Goal: Task Accomplishment & Management: Manage account settings

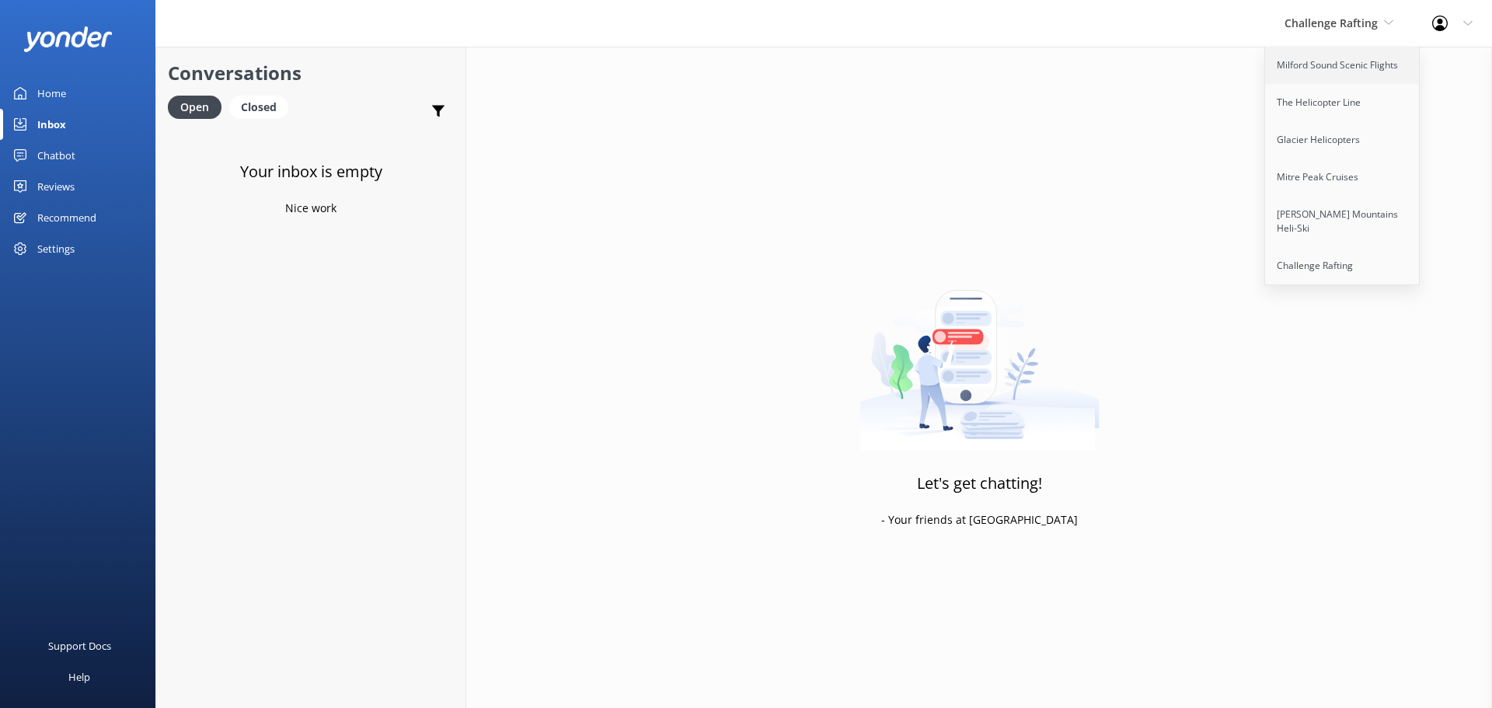
click at [1367, 62] on link "Milford Sound Scenic Flights" at bounding box center [1342, 65] width 155 height 37
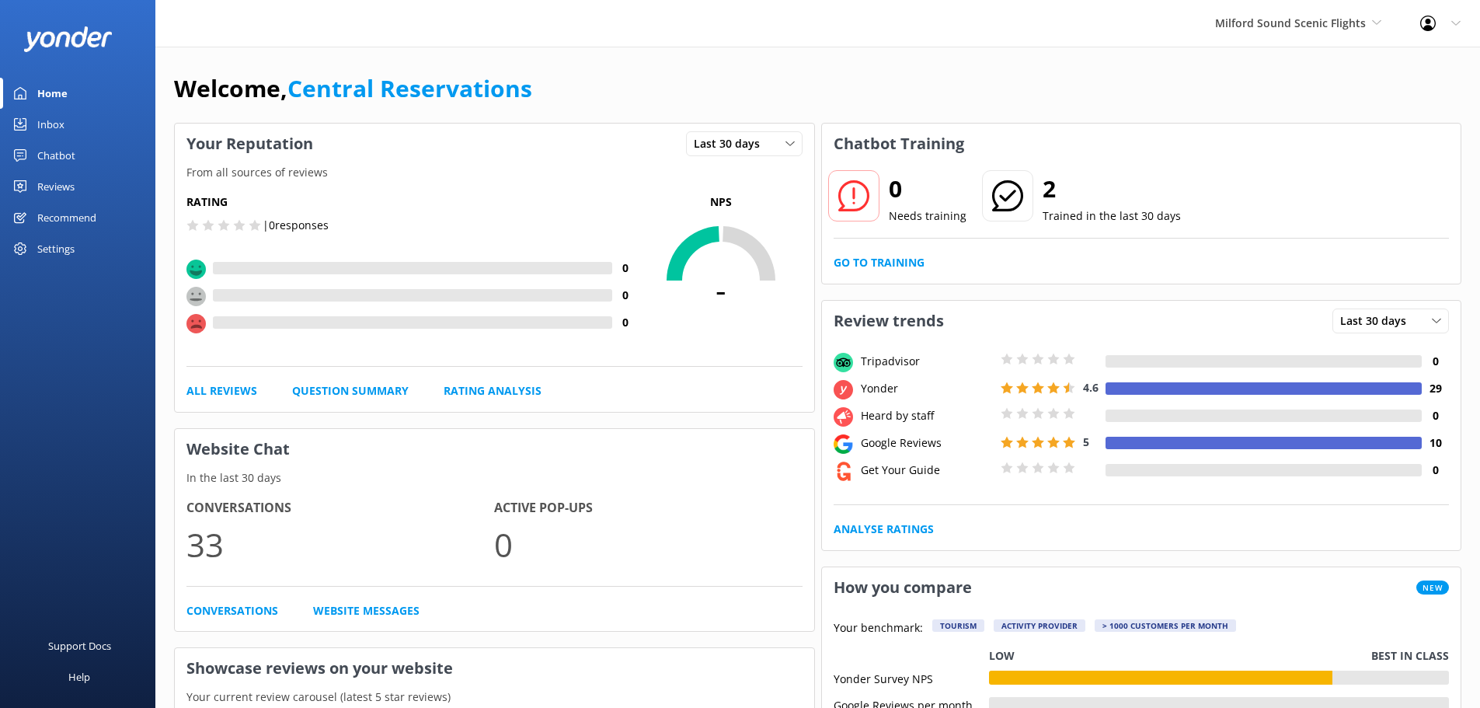
click at [43, 125] on div "Inbox" at bounding box center [50, 124] width 27 height 31
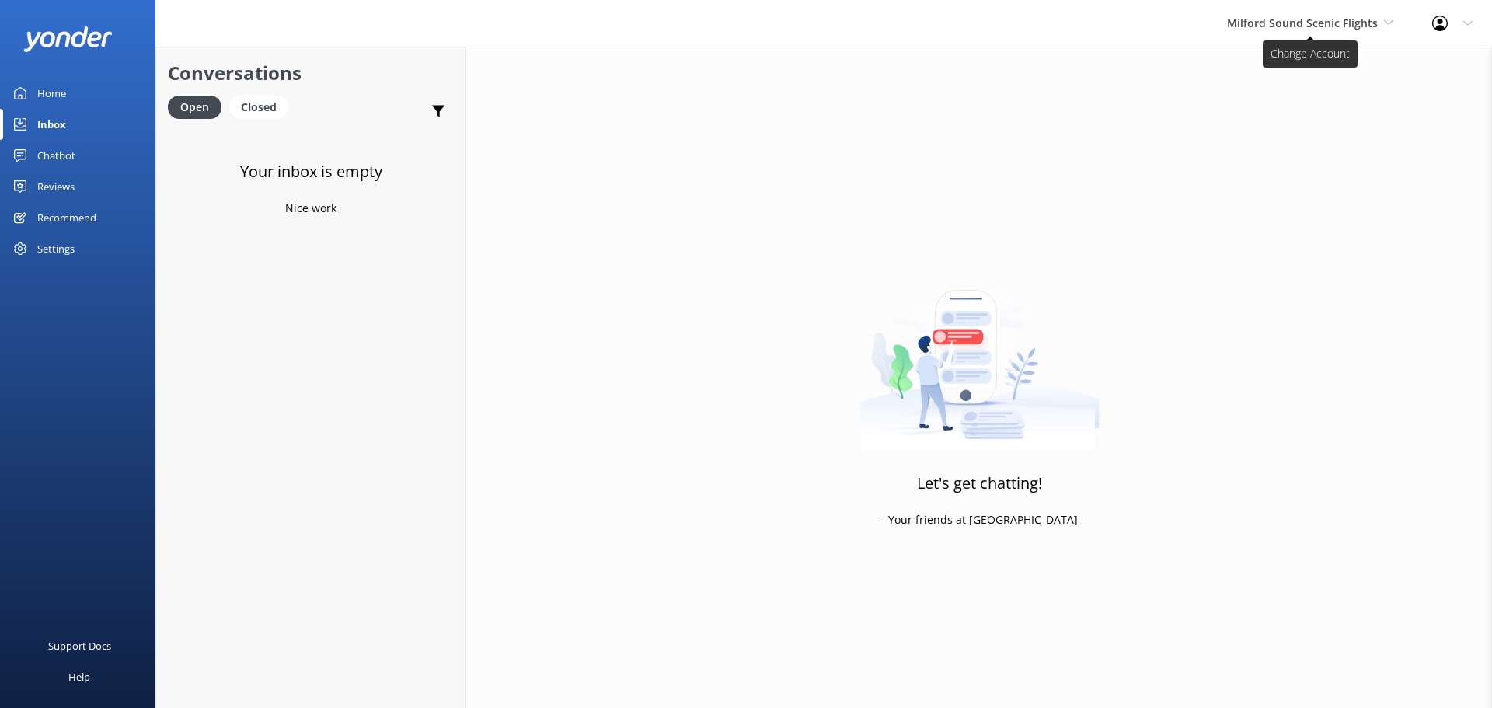
click at [1282, 21] on span "Milford Sound Scenic Flights" at bounding box center [1302, 23] width 151 height 15
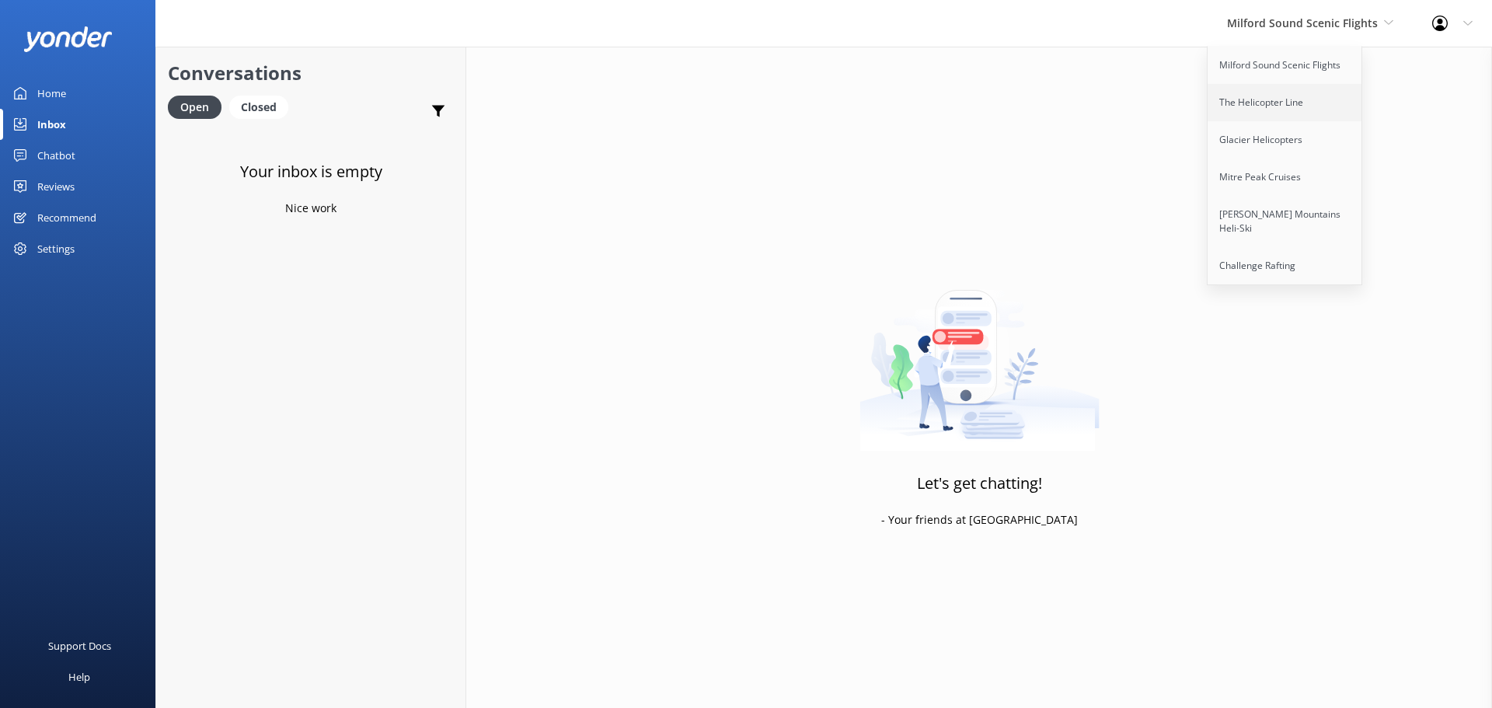
click at [1278, 117] on link "The Helicopter Line" at bounding box center [1284, 102] width 155 height 37
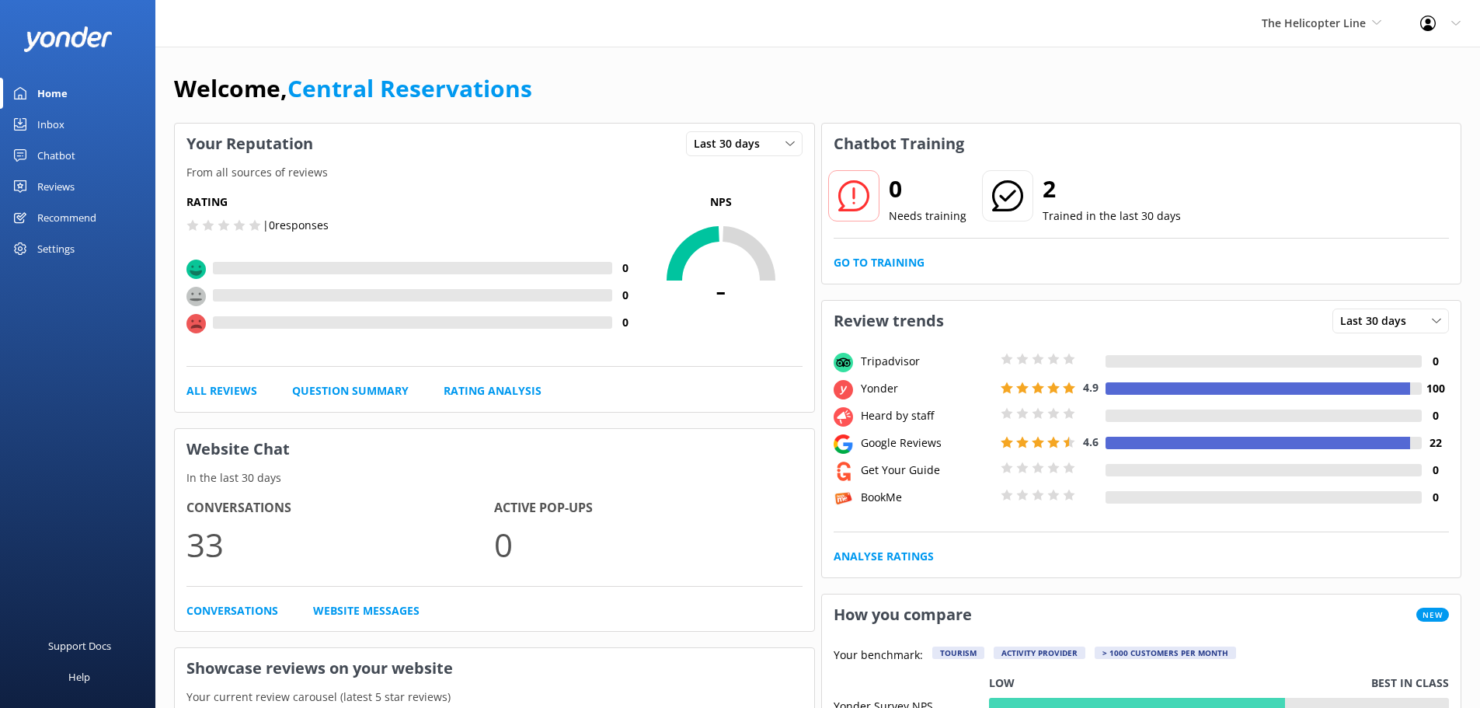
click at [48, 127] on div "Inbox" at bounding box center [50, 124] width 27 height 31
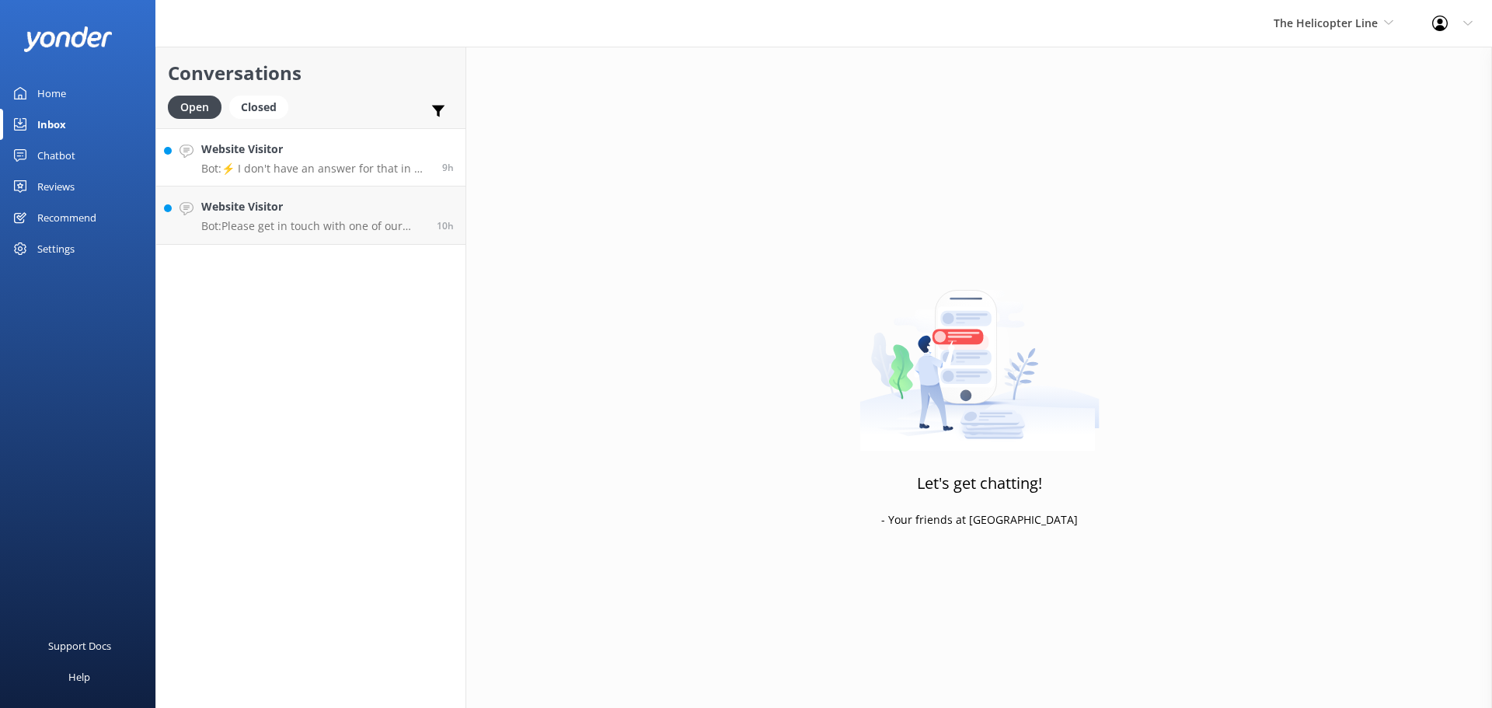
click at [334, 165] on p "Bot: ⚡ I don't have an answer for that in my knowledge base. Please try and rep…" at bounding box center [315, 169] width 229 height 14
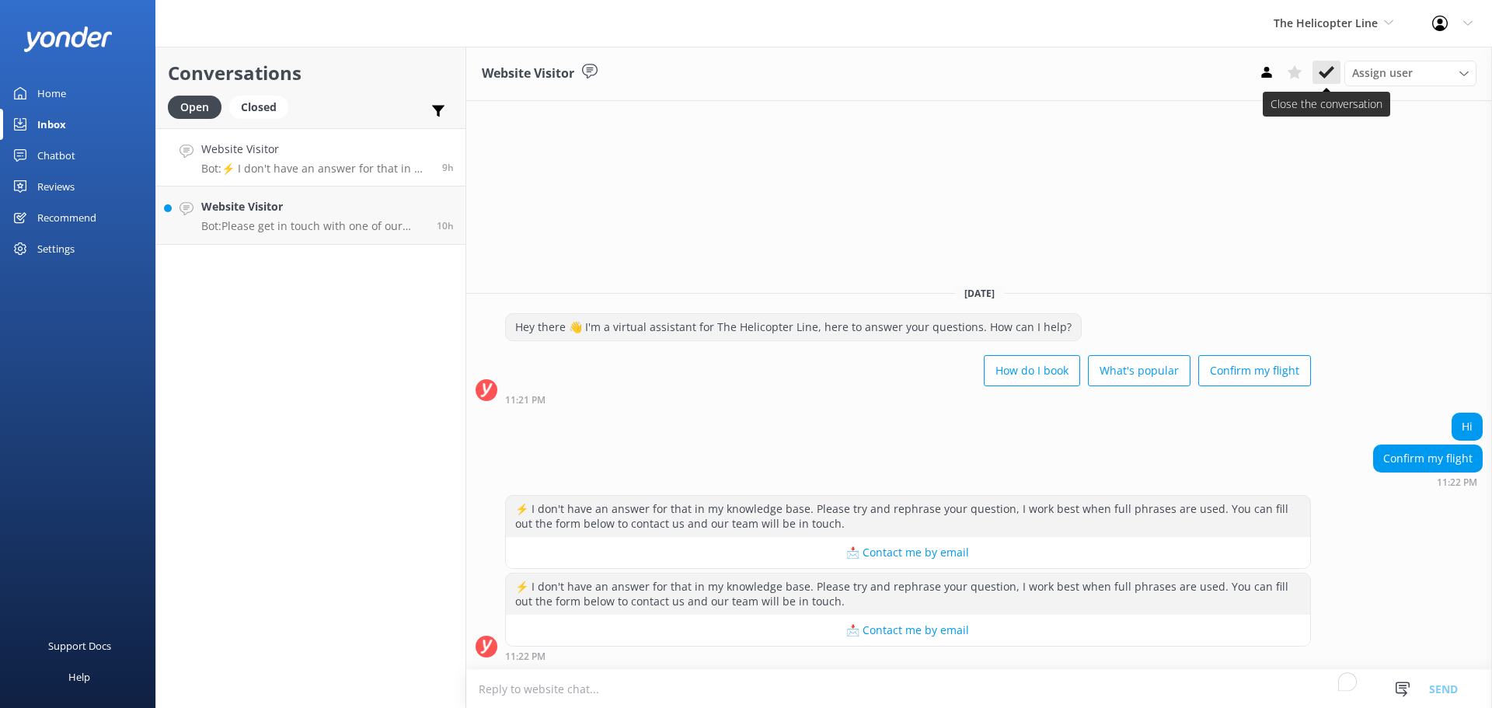
click at [1327, 76] on icon at bounding box center [1326, 72] width 16 height 16
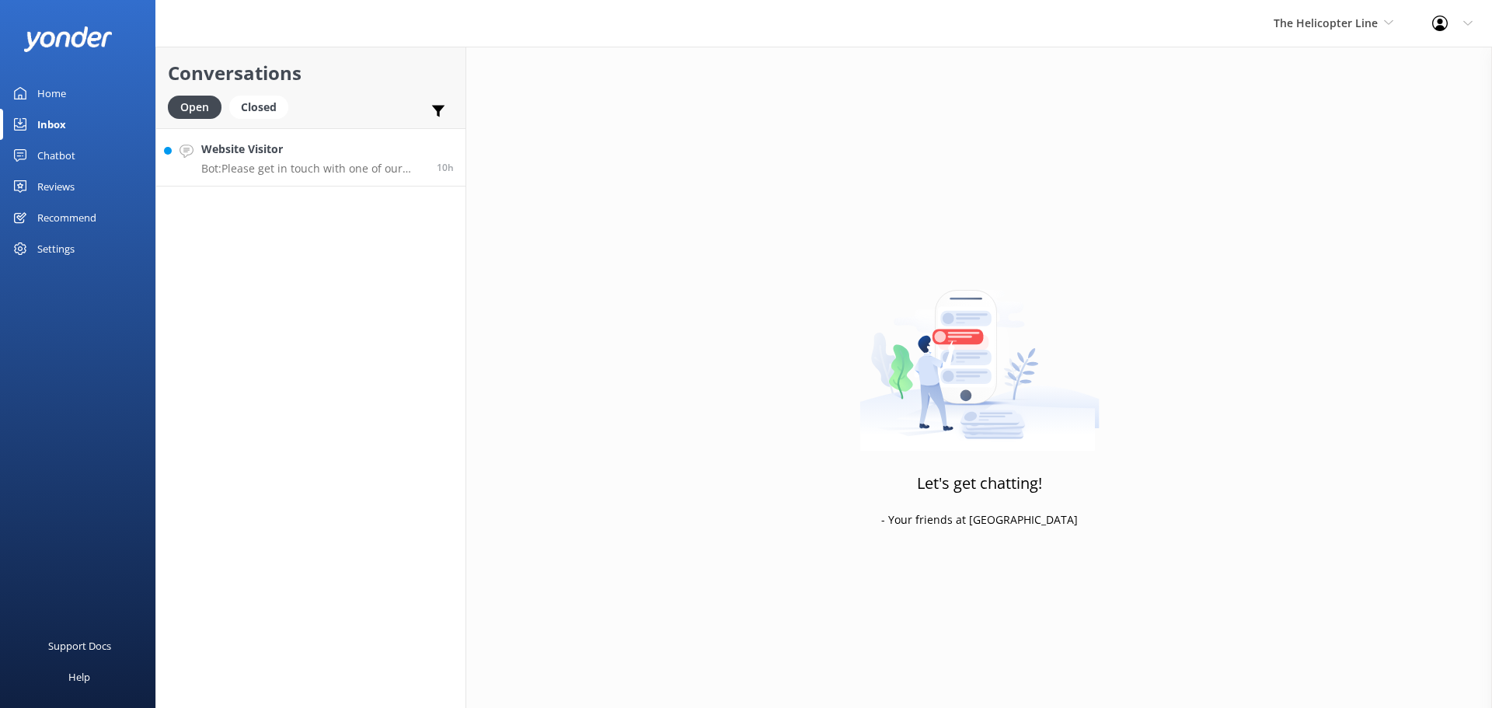
click at [314, 157] on h4 "Website Visitor" at bounding box center [313, 149] width 224 height 17
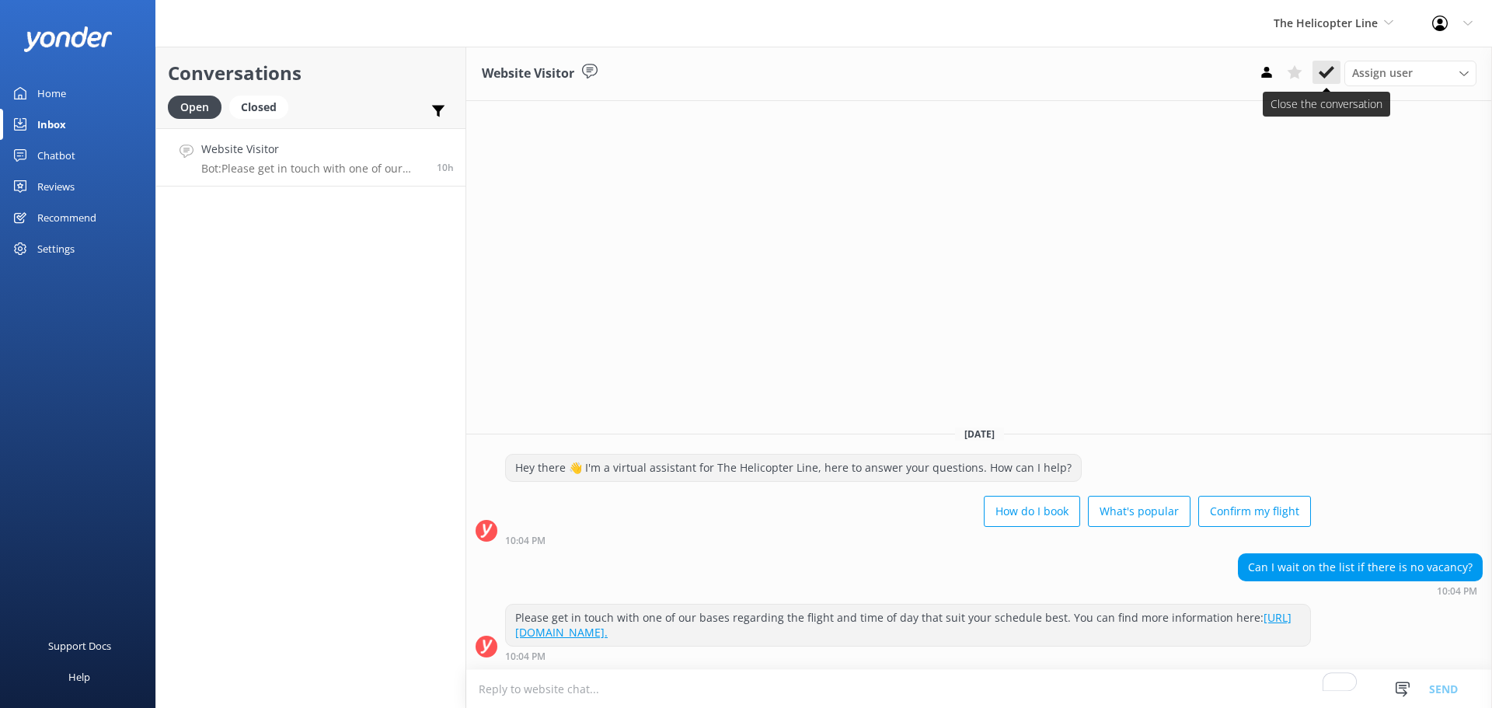
click at [1325, 63] on button at bounding box center [1326, 72] width 28 height 23
click at [1330, 30] on span "The Helicopter Line" at bounding box center [1325, 23] width 104 height 15
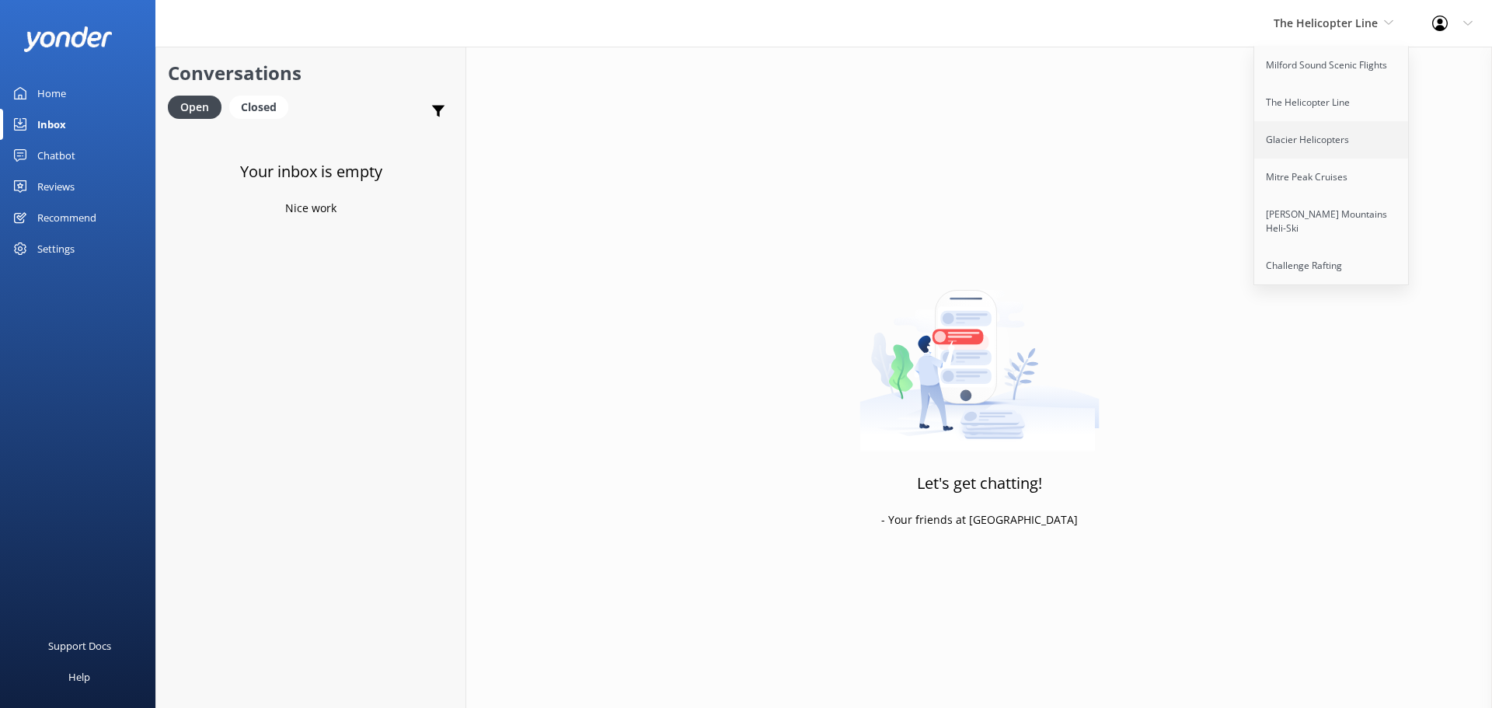
click at [1333, 136] on link "Glacier Helicopters" at bounding box center [1331, 139] width 155 height 37
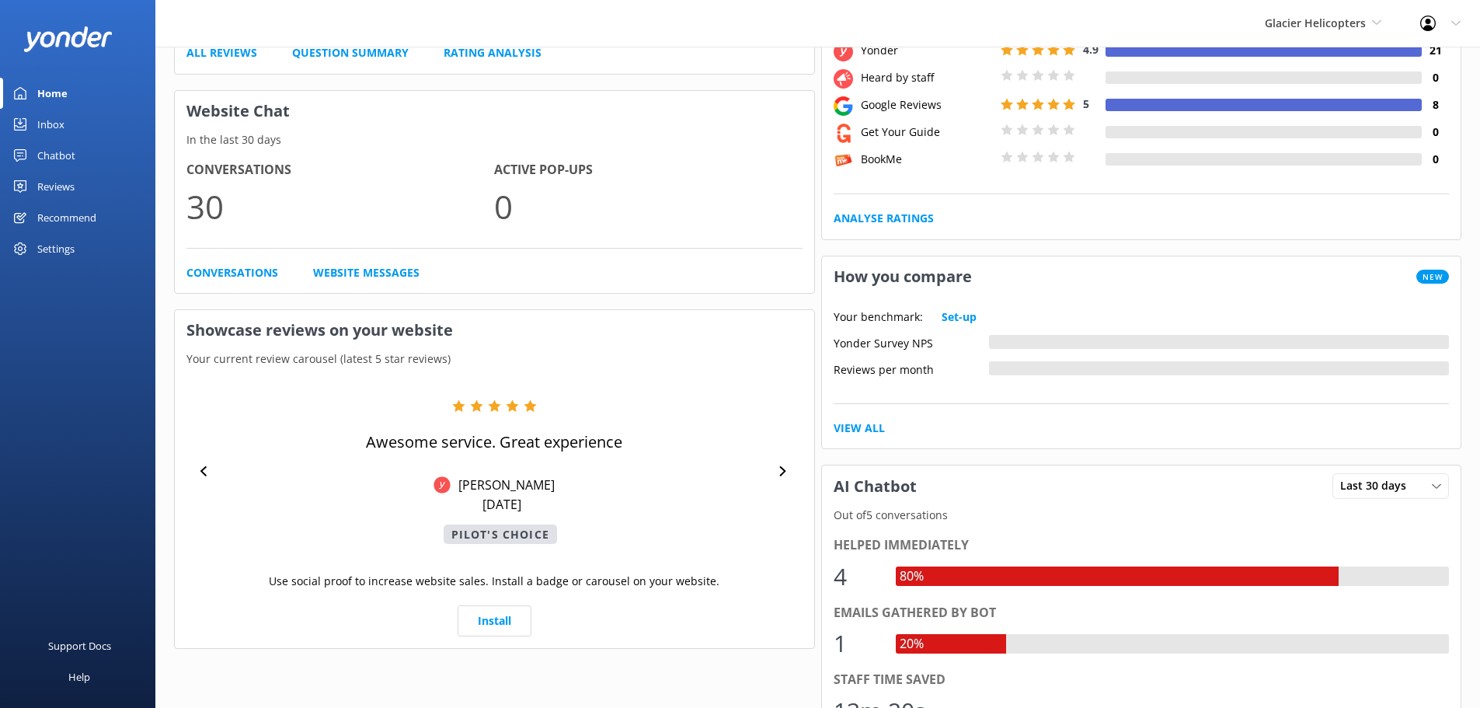
scroll to position [233, 0]
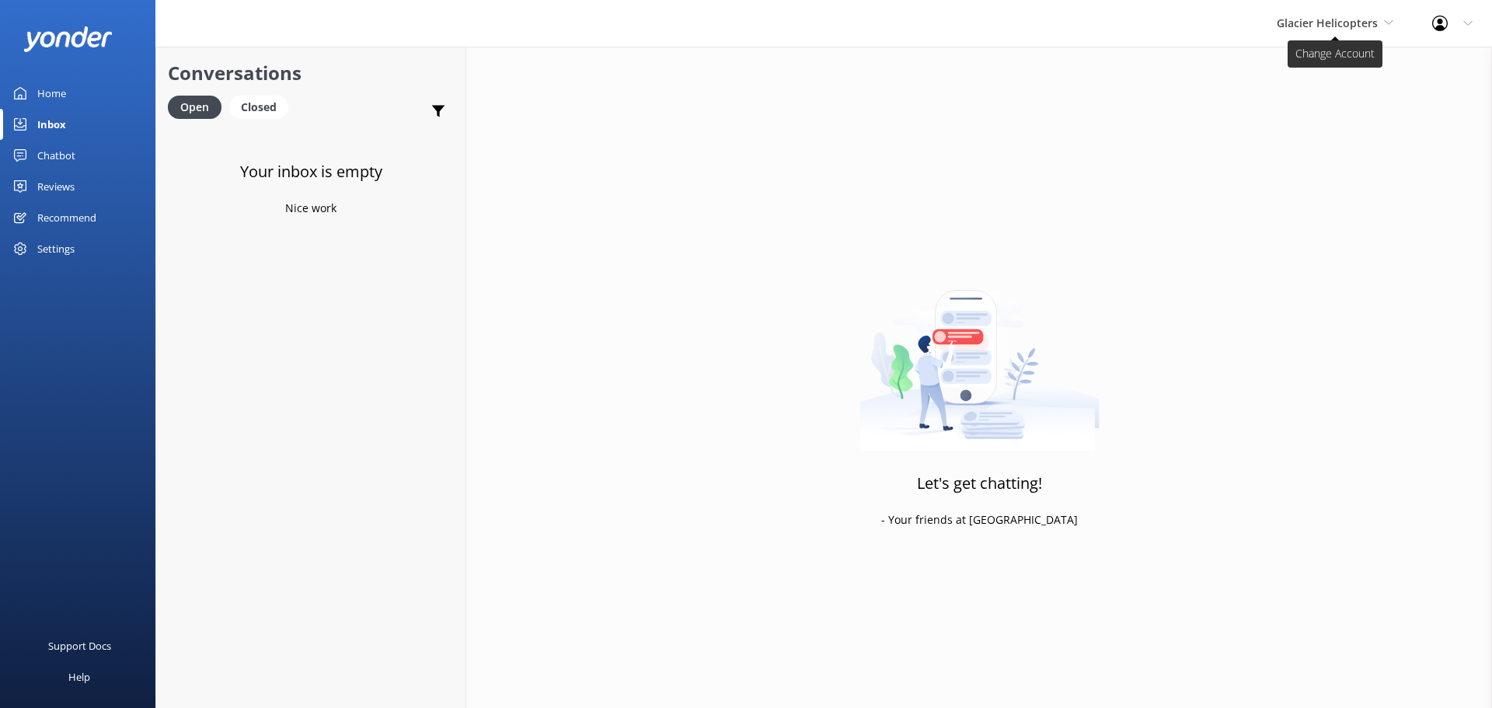
click at [1344, 19] on span "Glacier Helicopters" at bounding box center [1326, 23] width 101 height 15
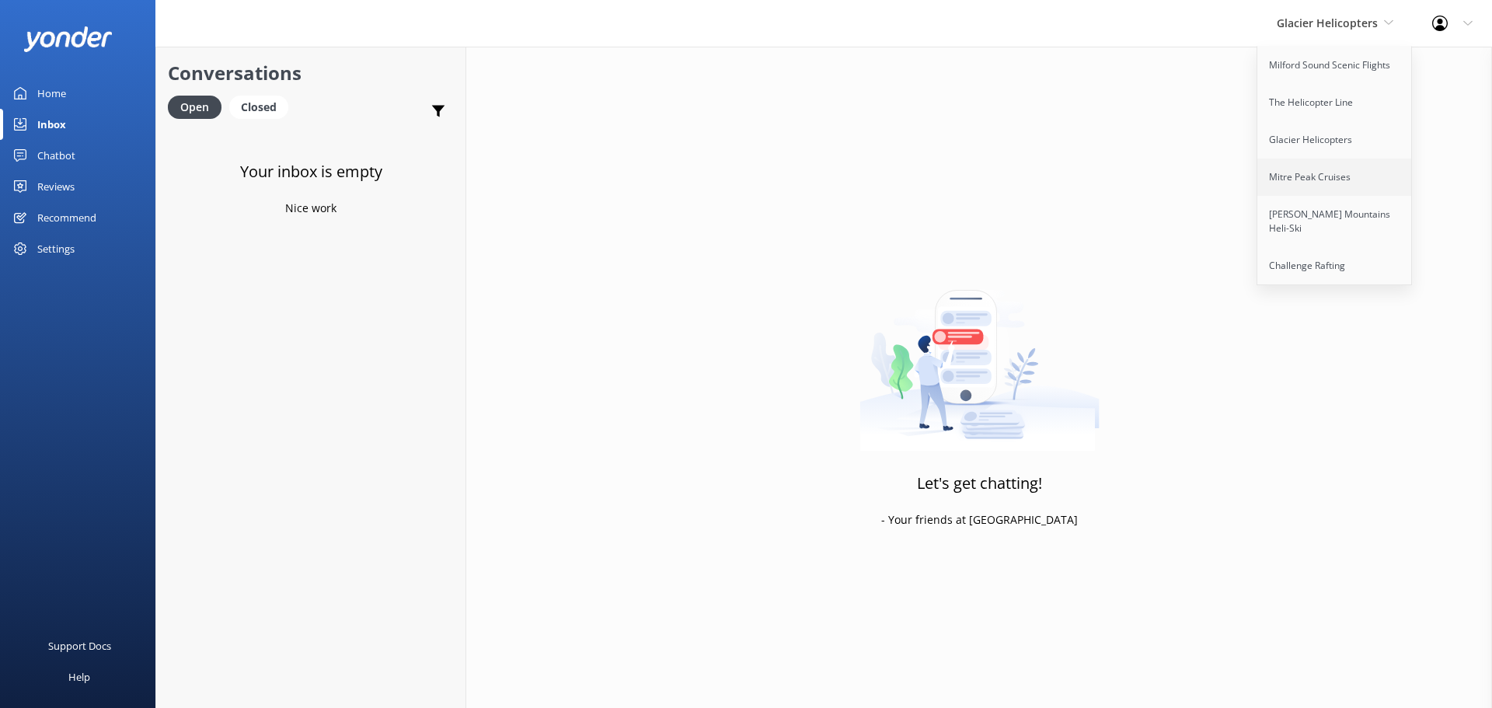
click at [1337, 177] on link "Mitre Peak Cruises" at bounding box center [1334, 176] width 155 height 37
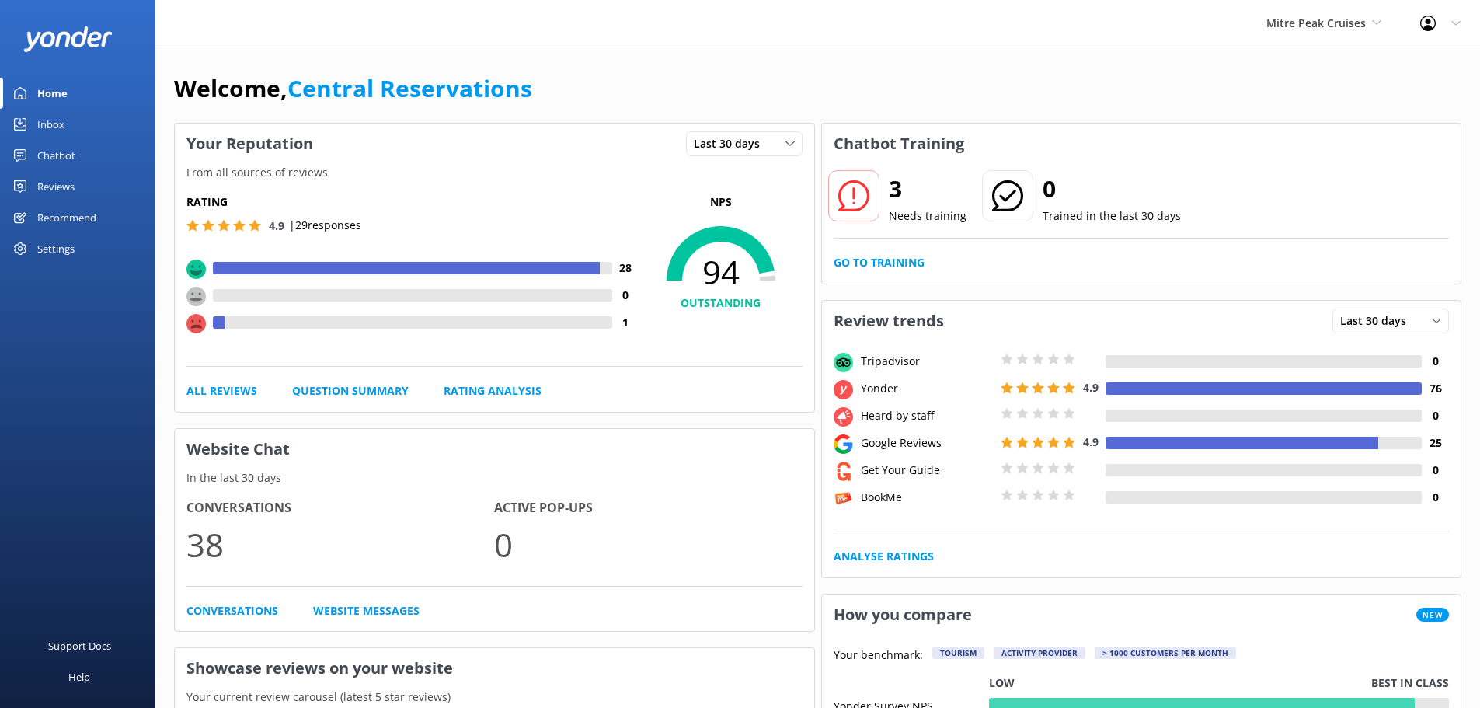
click at [37, 111] on div "Inbox" at bounding box center [50, 124] width 27 height 31
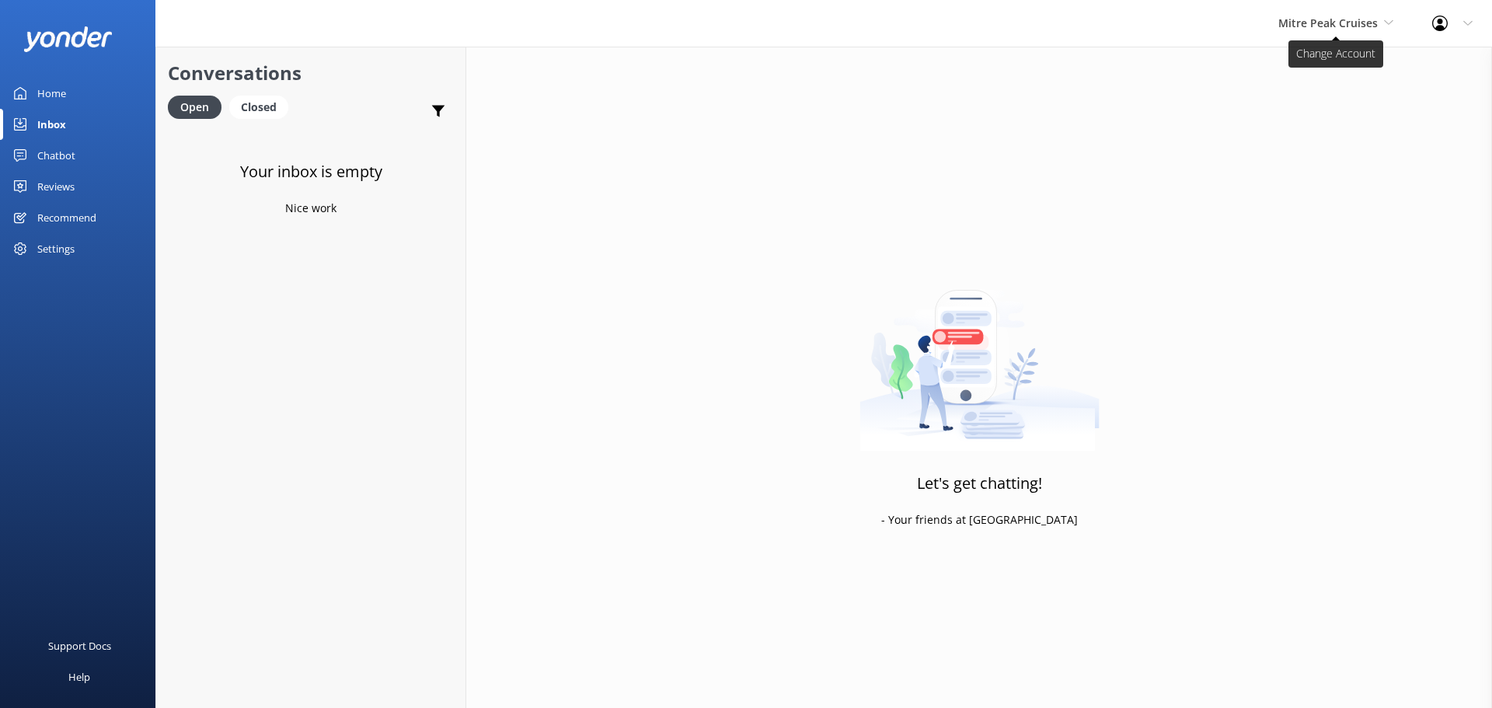
click at [1339, 28] on span "Mitre Peak Cruises" at bounding box center [1327, 23] width 99 height 15
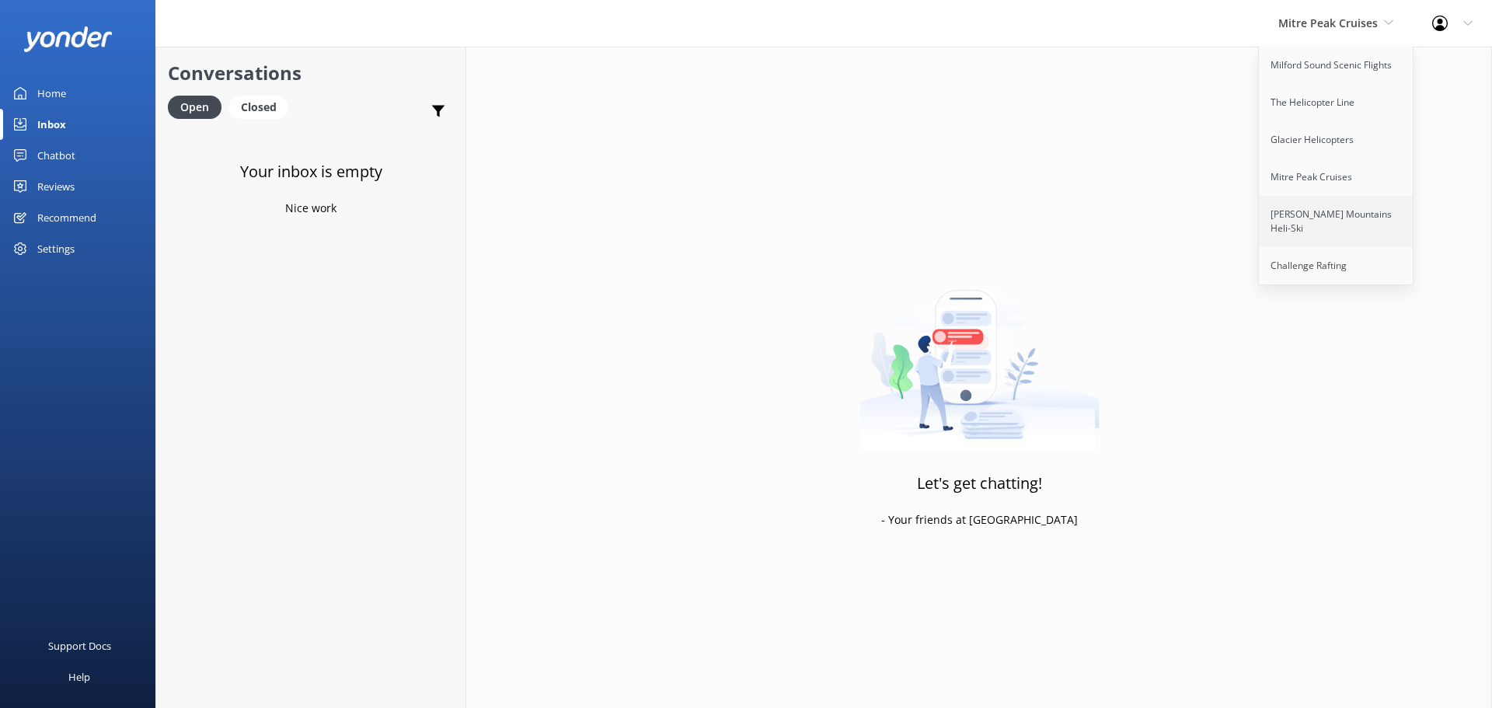
click at [1330, 217] on link "[PERSON_NAME] Mountains Heli-Ski" at bounding box center [1336, 221] width 155 height 51
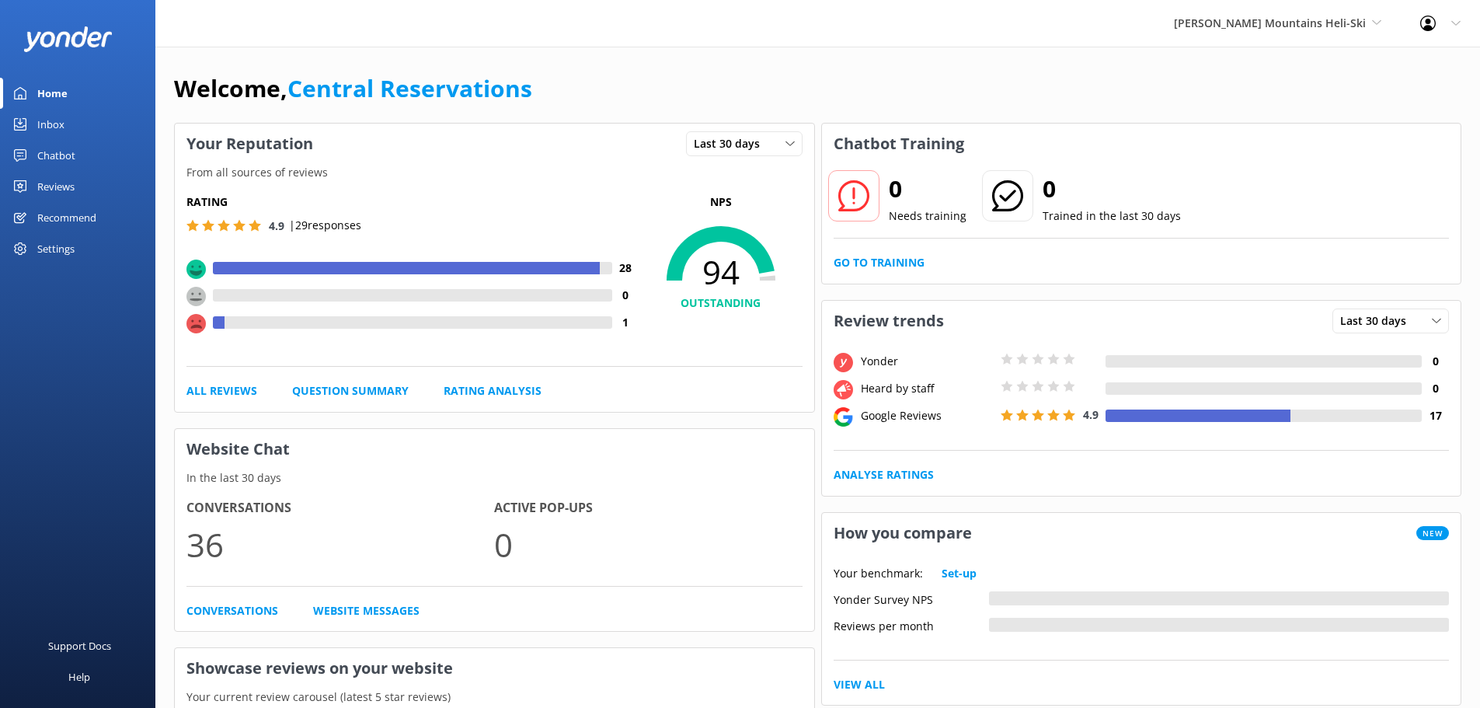
click at [33, 120] on link "Inbox" at bounding box center [77, 124] width 155 height 31
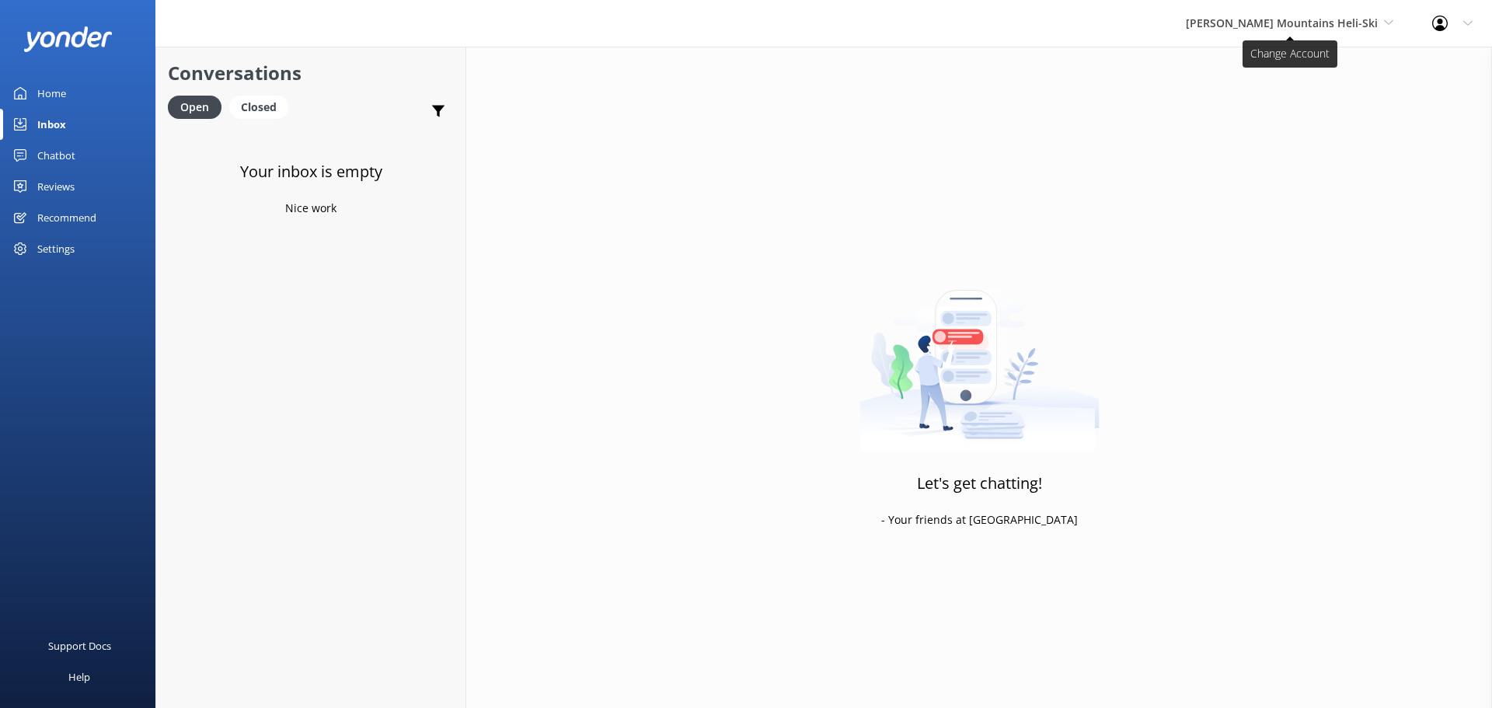
click at [1304, 27] on span "[PERSON_NAME] Mountains Heli-Ski" at bounding box center [1282, 23] width 192 height 15
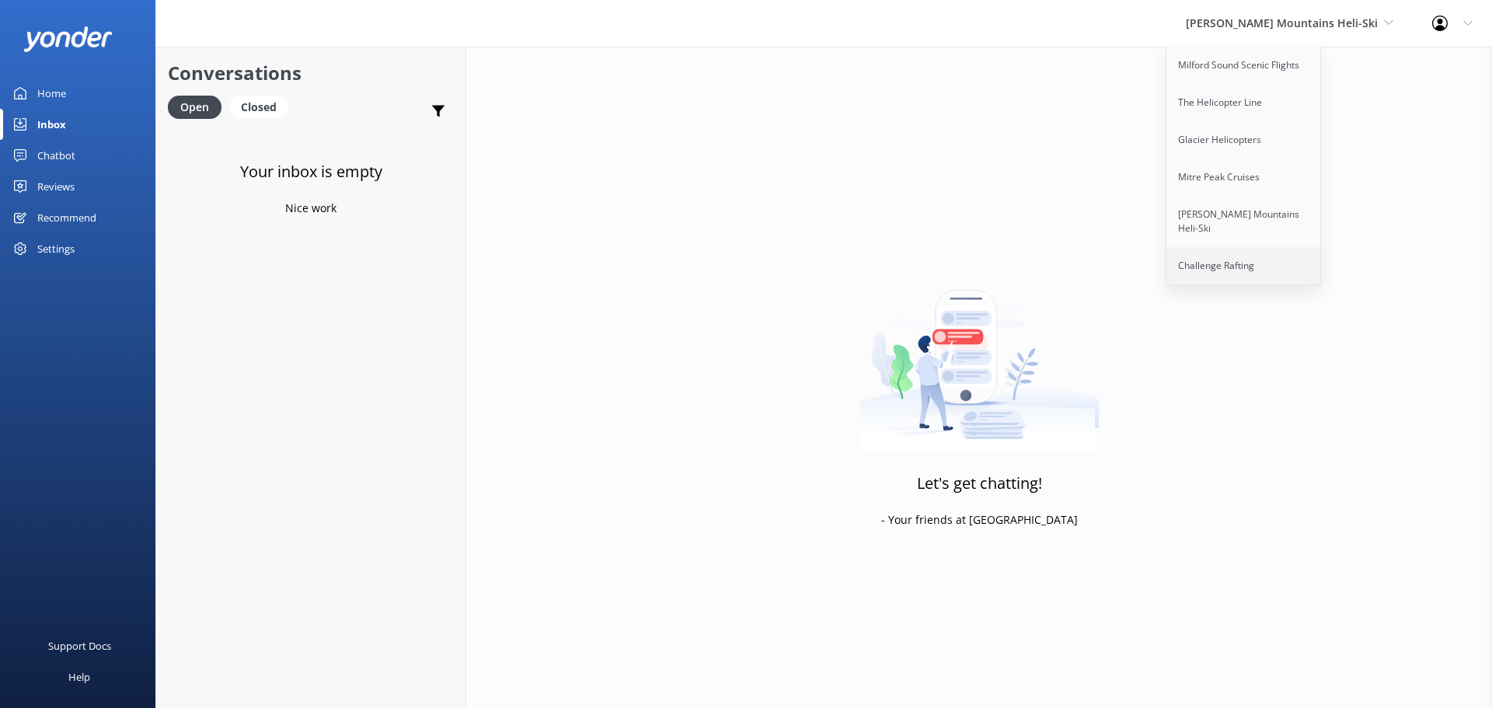
click at [1291, 250] on link "Challenge Rafting" at bounding box center [1243, 265] width 155 height 37
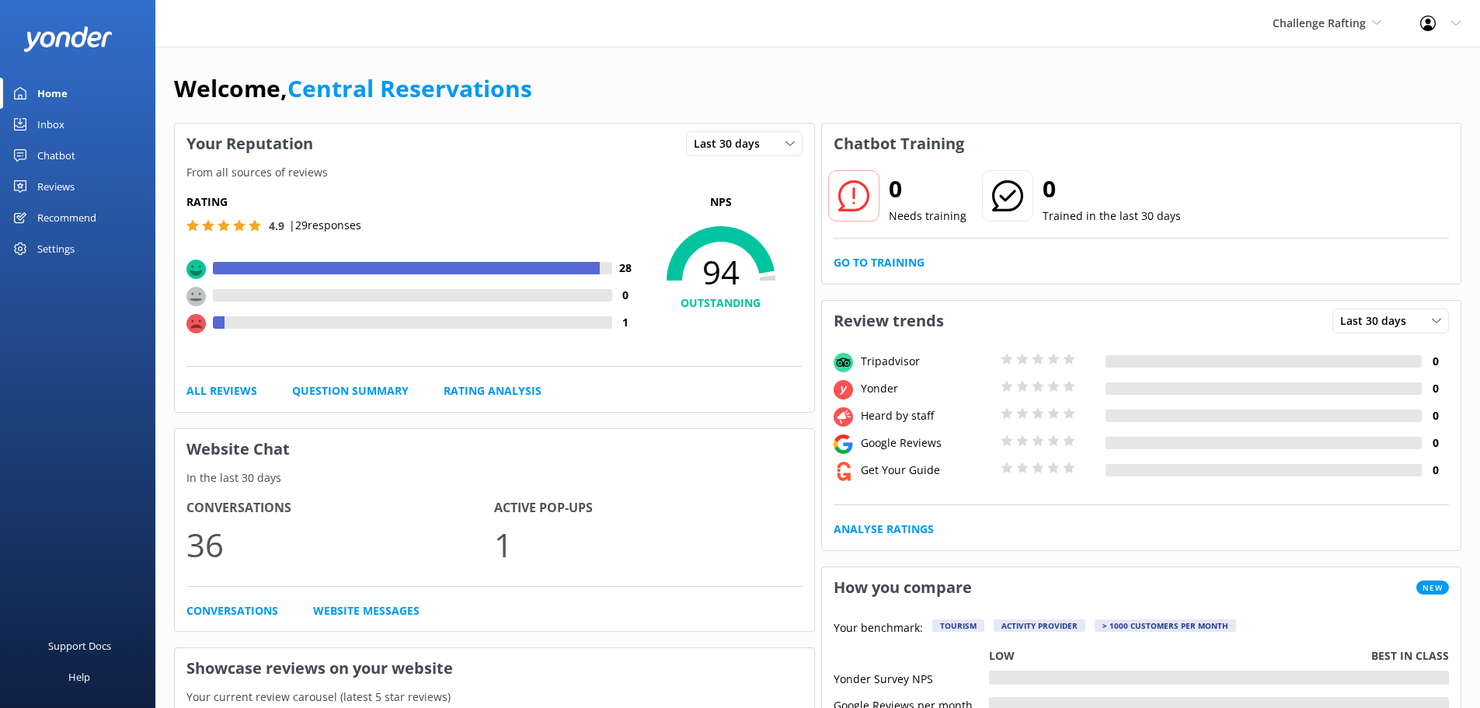
click at [76, 125] on link "Inbox" at bounding box center [77, 124] width 155 height 31
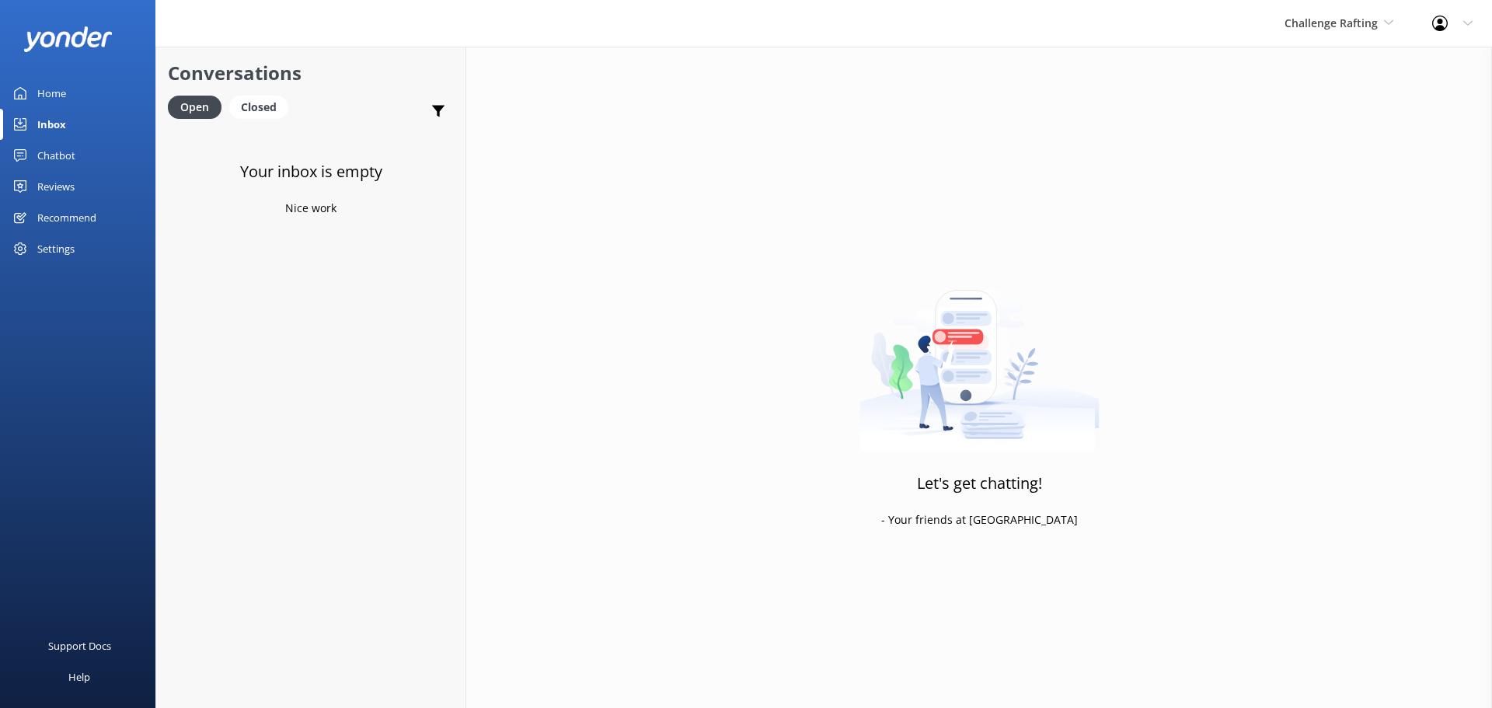
drag, startPoint x: 308, startPoint y: 370, endPoint x: 500, endPoint y: 16, distance: 402.2
click at [308, 370] on div "Your inbox is empty Nice work" at bounding box center [310, 482] width 309 height 708
